Goal: Find specific page/section: Find specific page/section

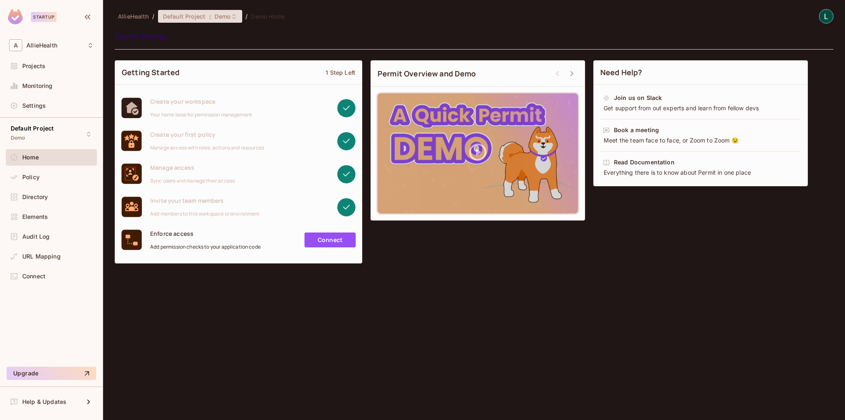
click at [212, 22] on div "Default Project : Demo" at bounding box center [200, 16] width 85 height 13
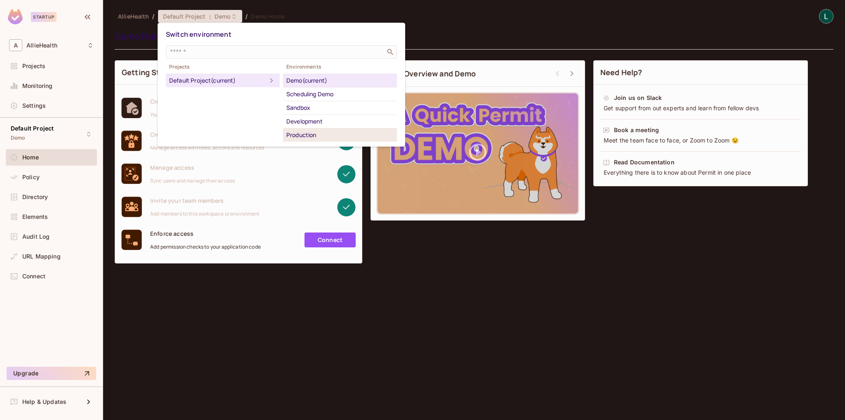
click at [314, 134] on div "Production" at bounding box center [339, 135] width 107 height 10
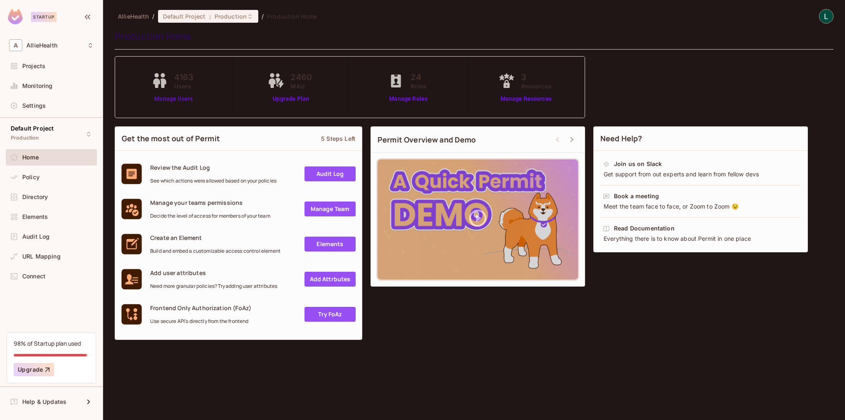
click at [174, 99] on link "Manage Users" at bounding box center [173, 98] width 48 height 9
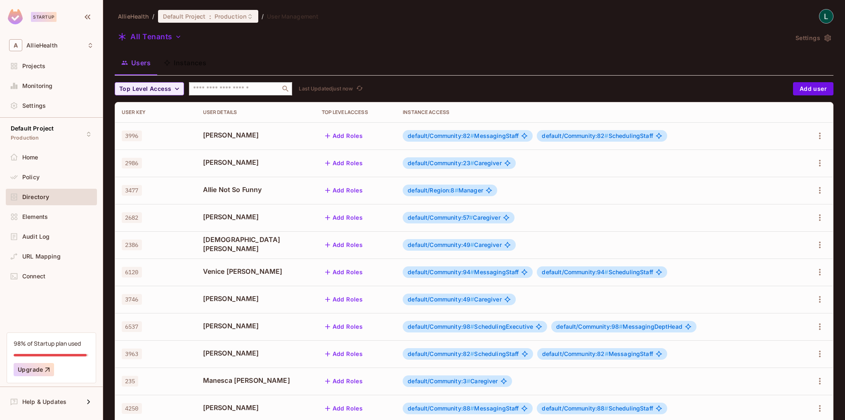
click at [257, 87] on input "text" at bounding box center [234, 89] width 87 height 8
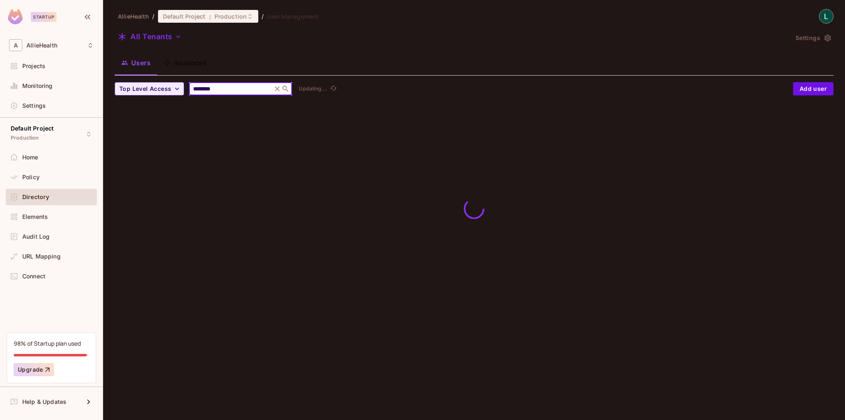
type input "**********"
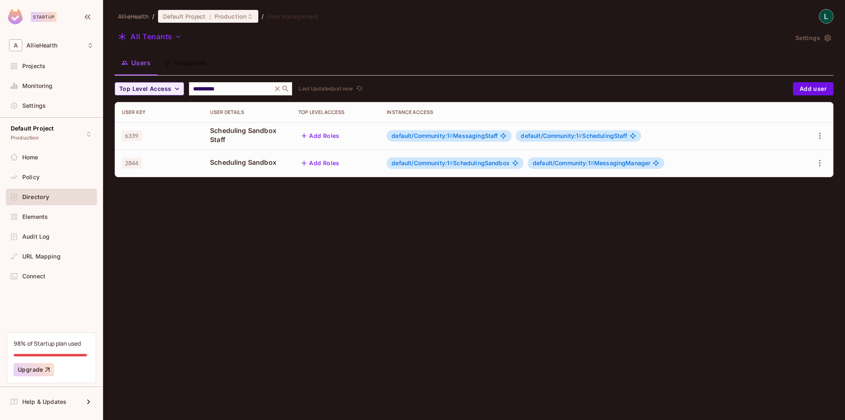
click at [252, 165] on span "Scheduling Sandbox" at bounding box center [247, 162] width 75 height 9
click at [471, 163] on span "default/Community:1 # SchedulingSandbox" at bounding box center [450, 163] width 118 height 7
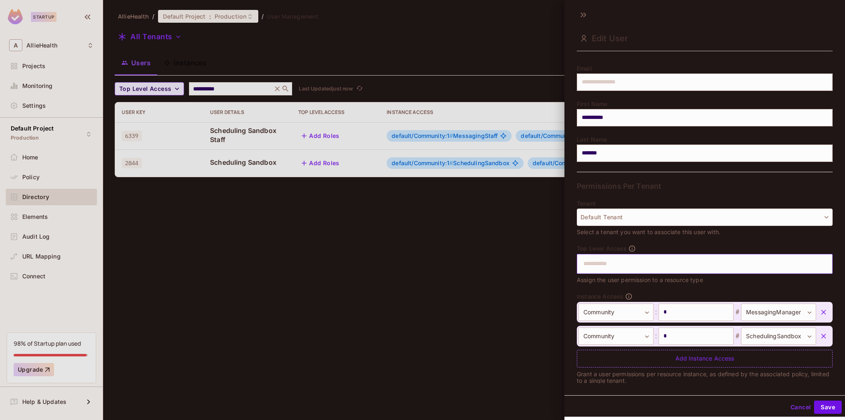
scroll to position [66, 0]
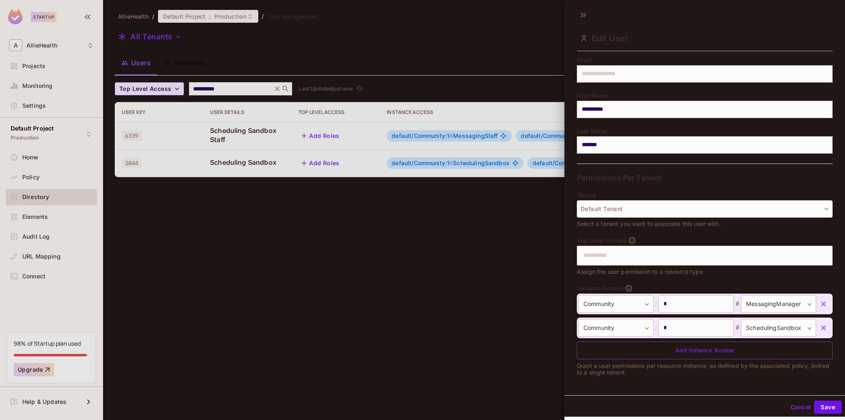
click at [792, 403] on button "Cancel" at bounding box center [800, 406] width 27 height 13
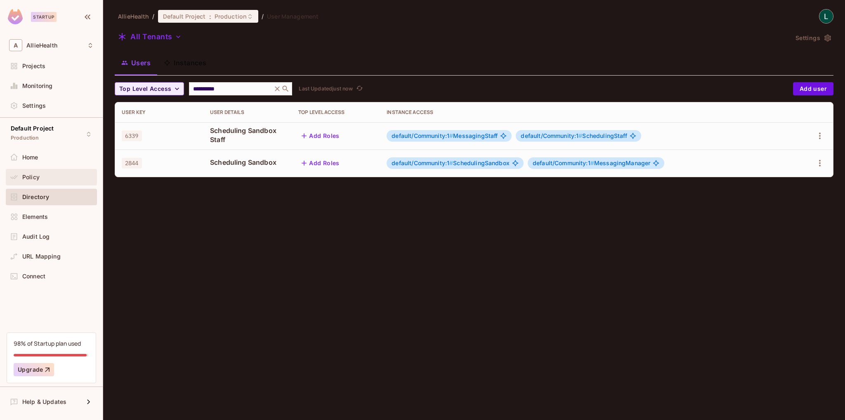
click at [42, 177] on div "Policy" at bounding box center [57, 177] width 71 height 7
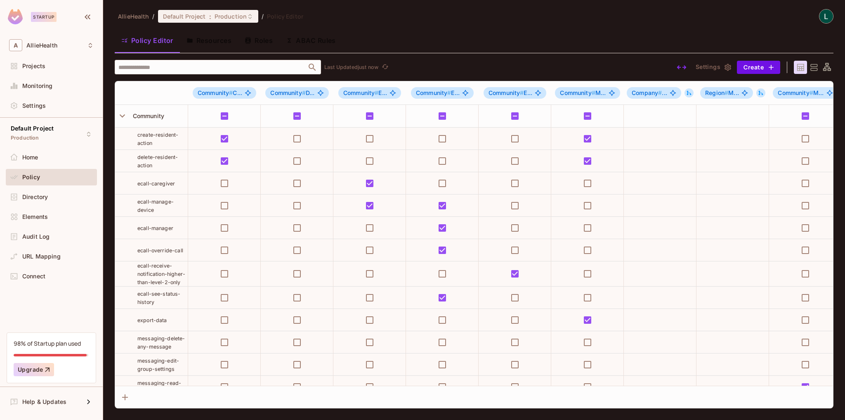
click at [258, 44] on button "Roles" at bounding box center [258, 40] width 41 height 21
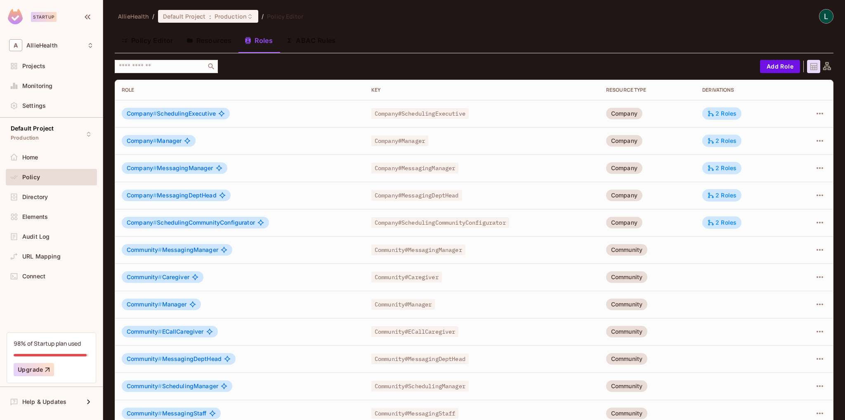
click at [148, 42] on button "Policy Editor" at bounding box center [147, 40] width 65 height 21
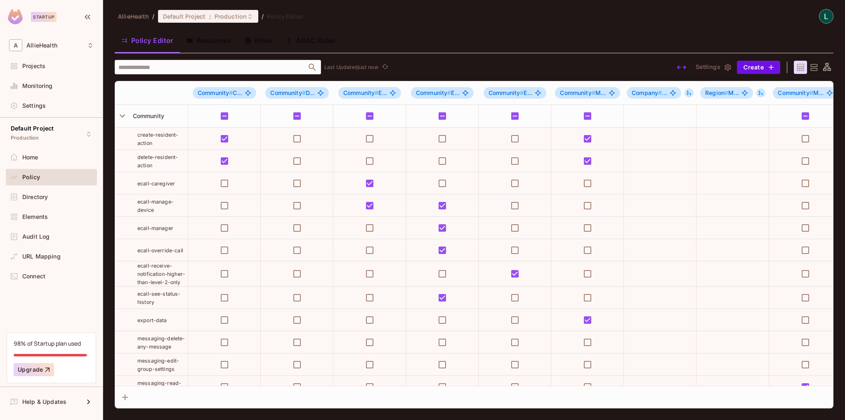
click at [816, 66] on icon at bounding box center [814, 67] width 10 height 10
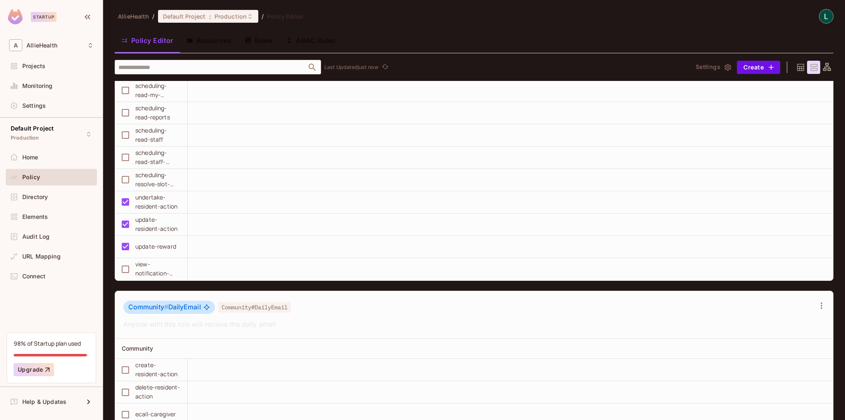
scroll to position [924, 0]
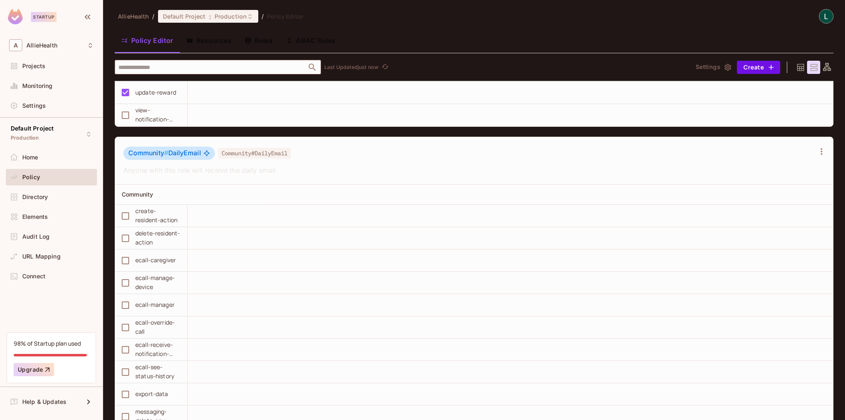
click at [205, 66] on input "text" at bounding box center [210, 67] width 189 height 14
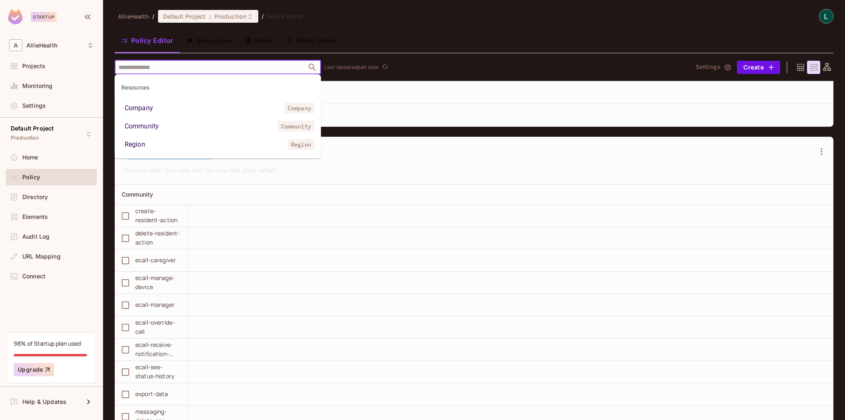
click at [168, 122] on li "Community Community" at bounding box center [218, 126] width 206 height 15
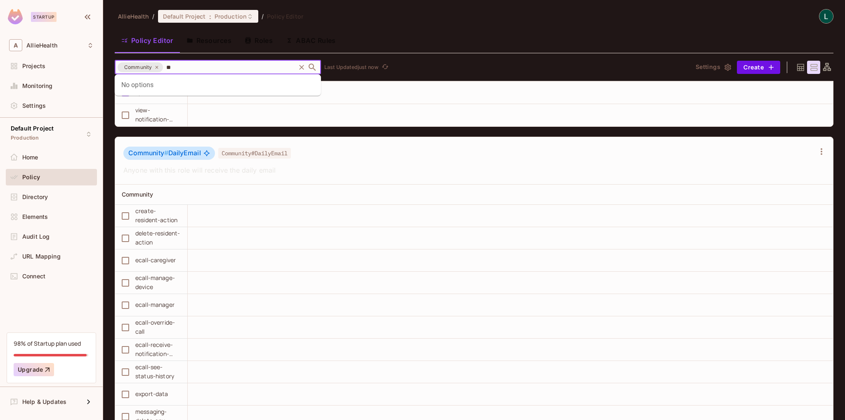
type input "*"
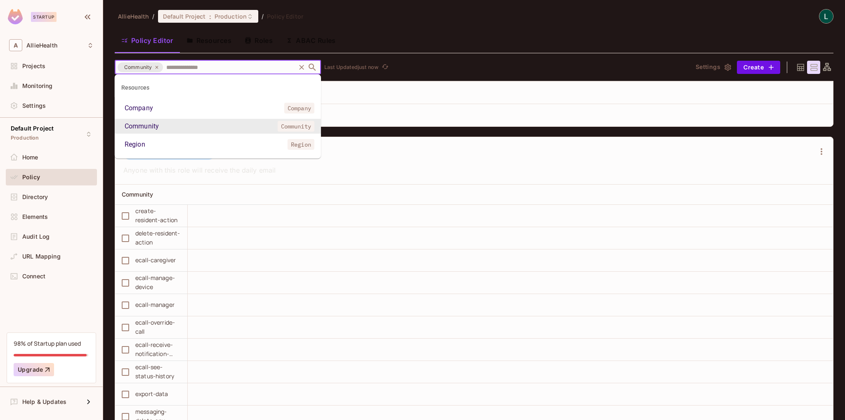
click at [461, 82] on td at bounding box center [510, 93] width 645 height 22
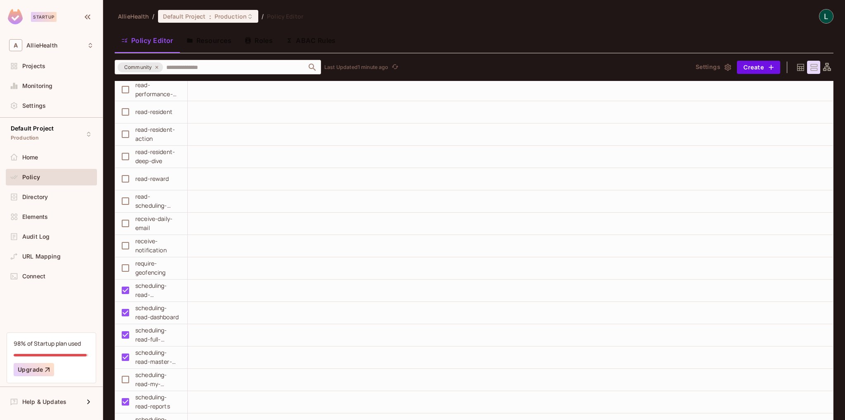
scroll to position [12871, 0]
click at [222, 19] on span "Production" at bounding box center [231, 16] width 32 height 8
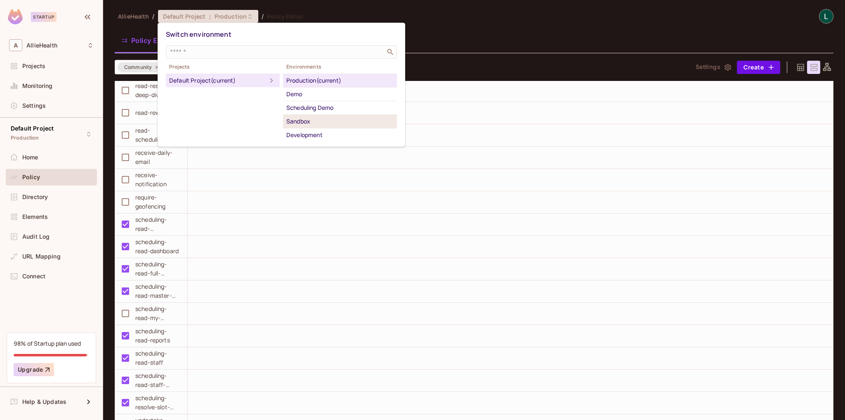
click at [317, 120] on div "Sandbox" at bounding box center [339, 121] width 107 height 10
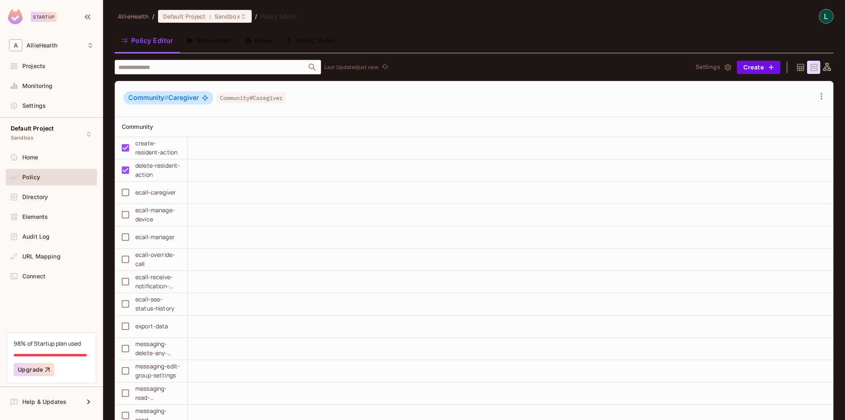
click at [797, 68] on icon at bounding box center [800, 67] width 7 height 7
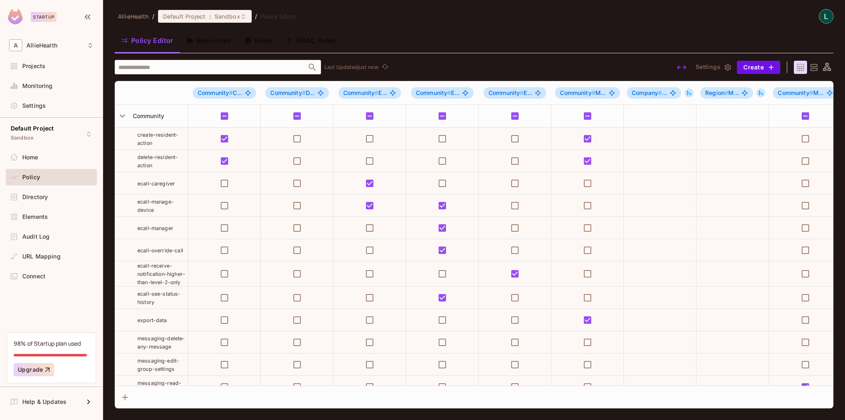
click at [822, 66] on icon at bounding box center [827, 67] width 10 height 10
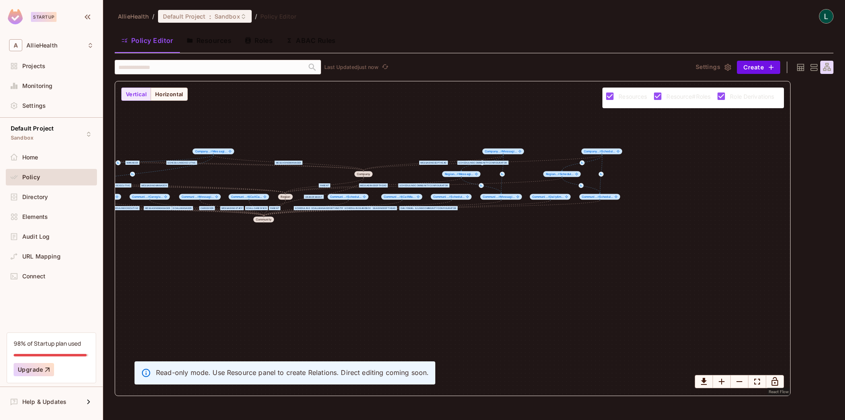
drag, startPoint x: 610, startPoint y: 312, endPoint x: 393, endPoint y: 258, distance: 223.2
click at [393, 258] on div "Manager SchedulingExecutive SchedulingCommunityConfigurator MessagingDeptHead M…" at bounding box center [452, 238] width 675 height 314
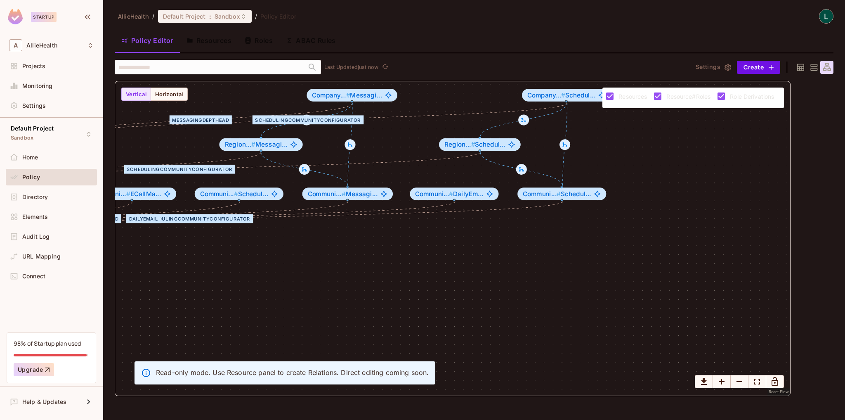
drag, startPoint x: 548, startPoint y: 201, endPoint x: 562, endPoint y: 258, distance: 58.5
click at [563, 260] on div "Manager SchedulingExecutive SchedulingCommunityConfigurator MessagingDeptHead M…" at bounding box center [452, 238] width 675 height 314
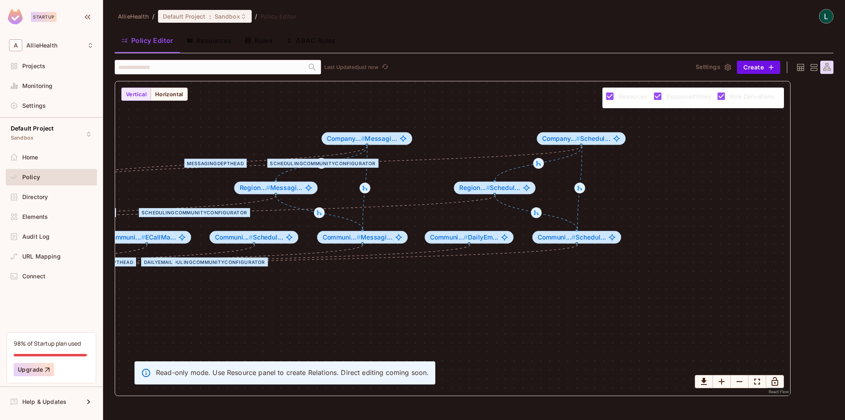
drag, startPoint x: 419, startPoint y: 266, endPoint x: 523, endPoint y: 279, distance: 104.7
click at [523, 279] on div "Manager SchedulingExecutive SchedulingCommunityConfigurator MessagingDeptHead M…" at bounding box center [452, 238] width 675 height 314
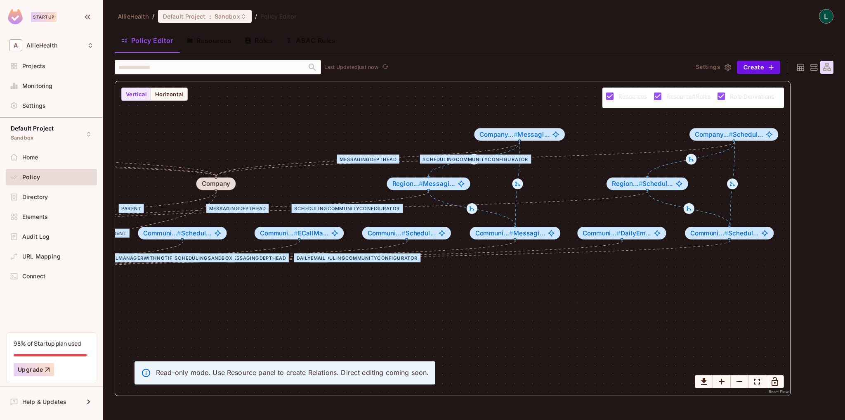
drag, startPoint x: 395, startPoint y: 297, endPoint x: 611, endPoint y: 289, distance: 216.3
click at [603, 291] on div "Manager SchedulingExecutive SchedulingCommunityConfigurator MessagingDeptHead M…" at bounding box center [452, 238] width 675 height 314
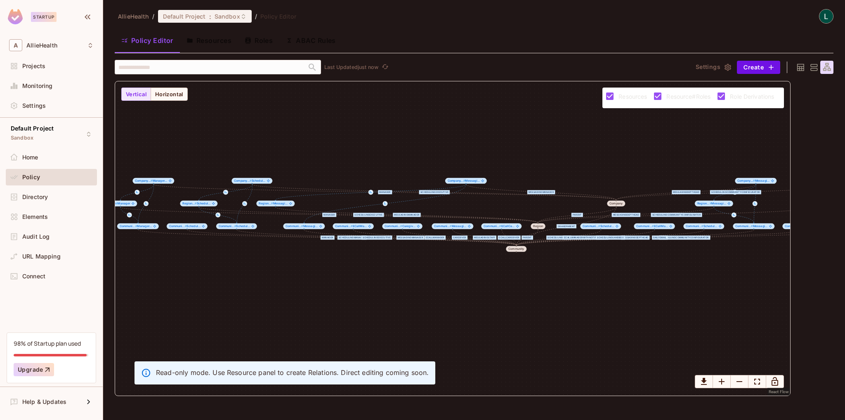
drag, startPoint x: 465, startPoint y: 290, endPoint x: 803, endPoint y: 113, distance: 381.0
click at [617, 274] on div "Manager SchedulingExecutive SchedulingCommunityConfigurator MessagingDeptHead M…" at bounding box center [452, 238] width 675 height 314
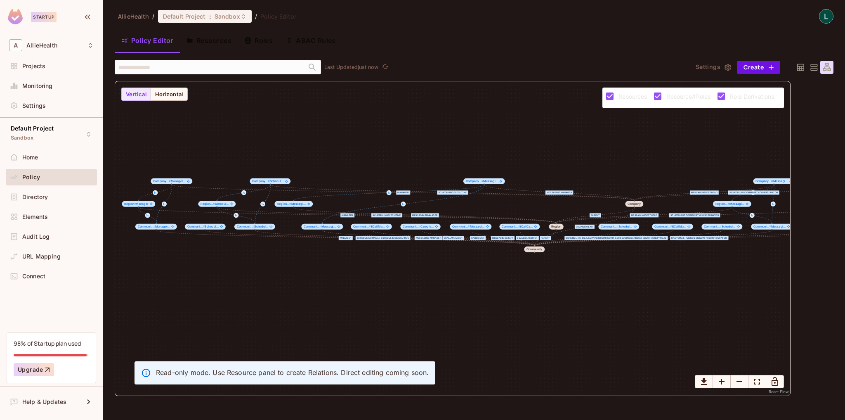
click at [804, 68] on icon at bounding box center [800, 67] width 10 height 10
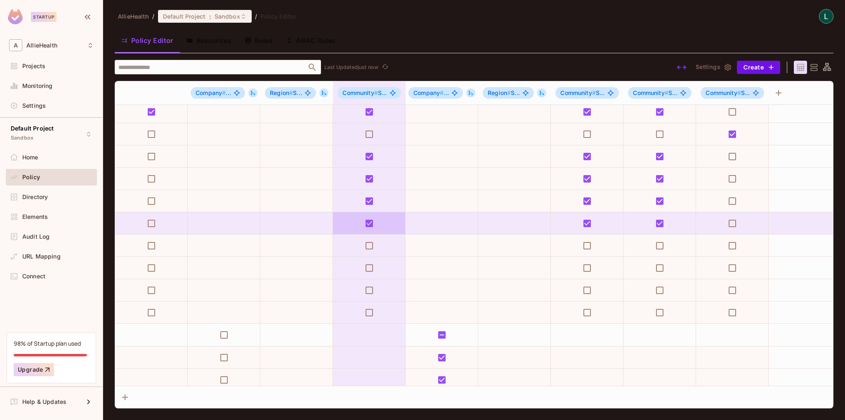
scroll to position [726, 1194]
